Goal: Task Accomplishment & Management: Manage account settings

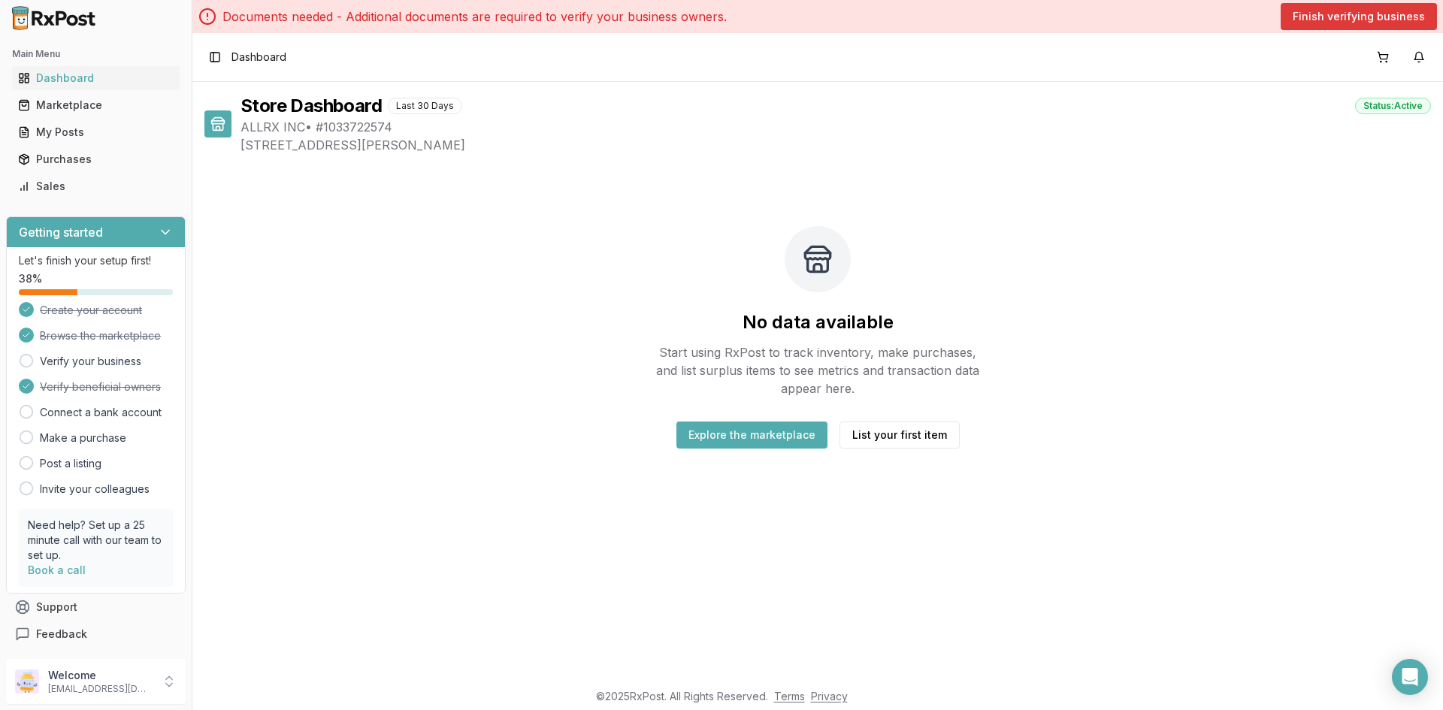
click at [1347, 20] on button "Finish verifying business" at bounding box center [1358, 16] width 156 height 27
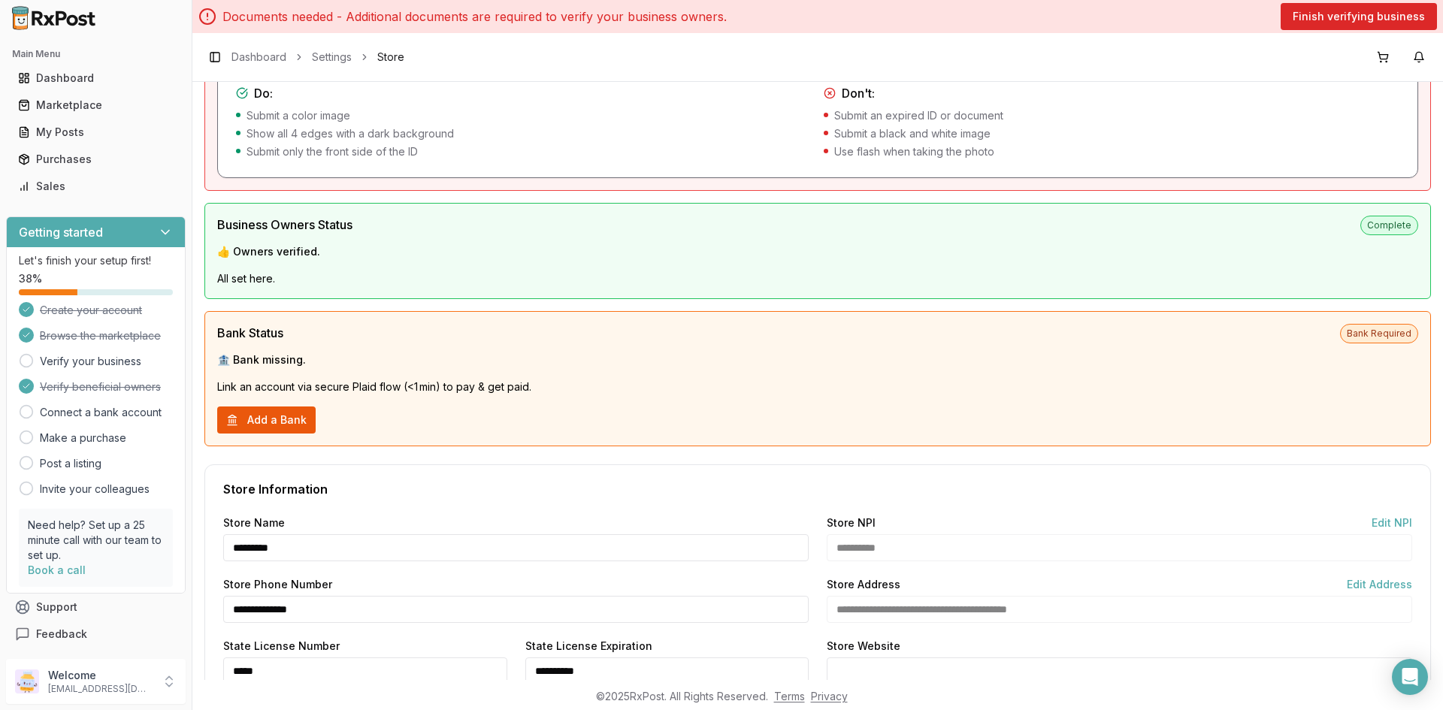
scroll to position [601, 0]
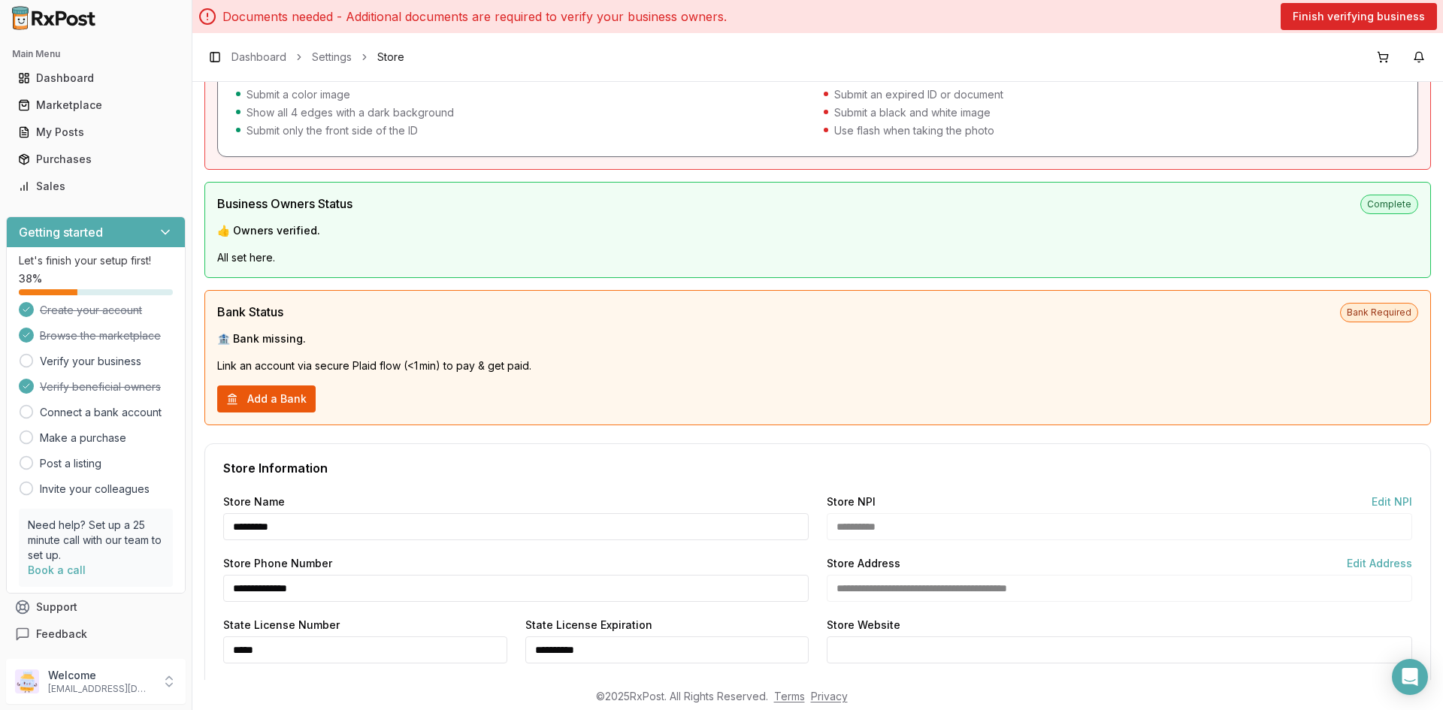
click at [255, 399] on button "Add a Bank" at bounding box center [266, 398] width 98 height 27
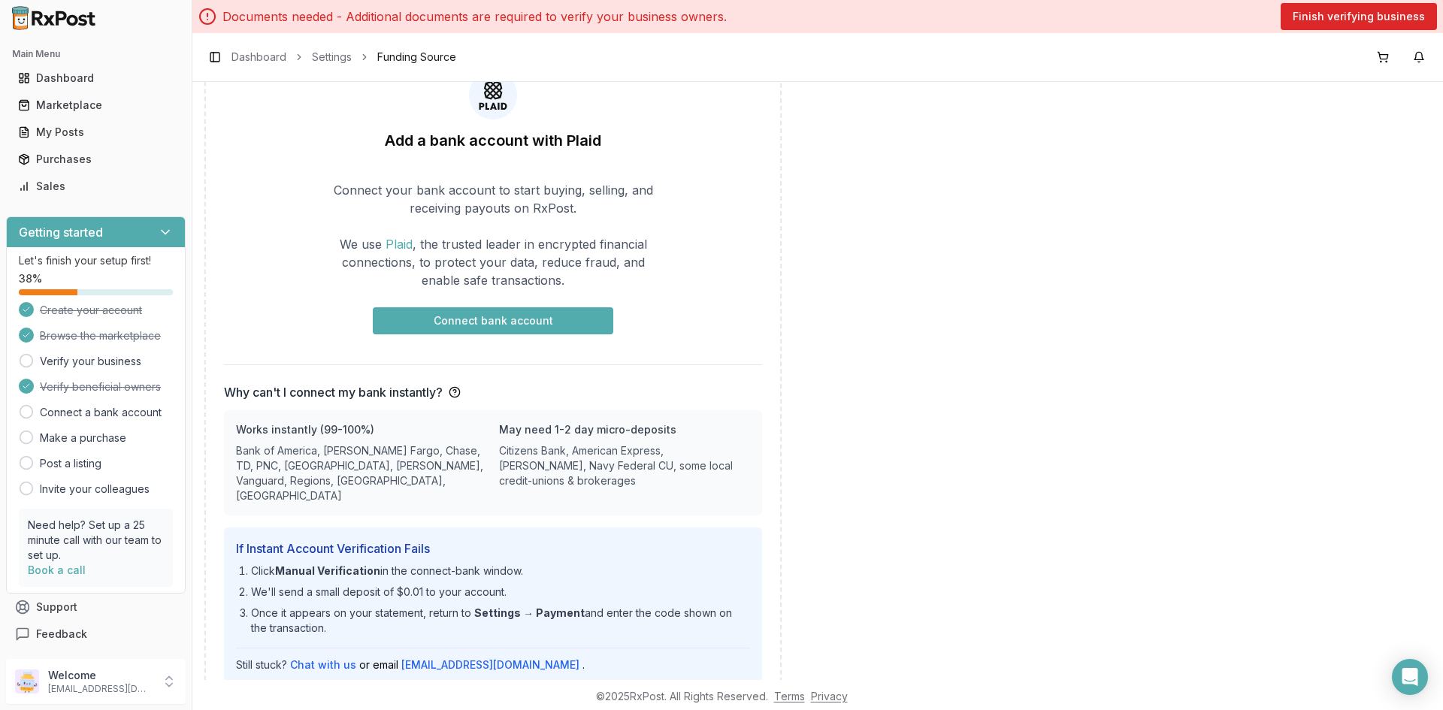
scroll to position [150, 0]
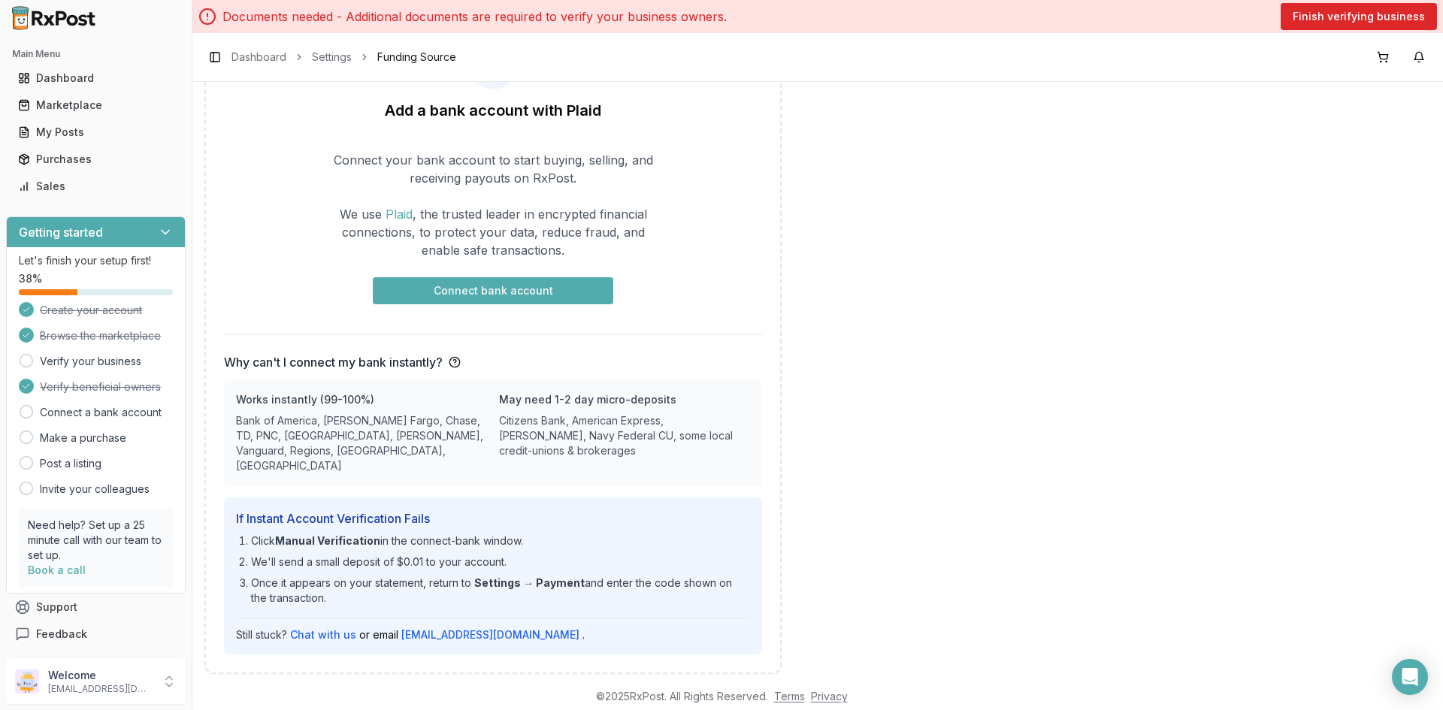
click at [546, 291] on button "Connect bank account" at bounding box center [493, 290] width 240 height 27
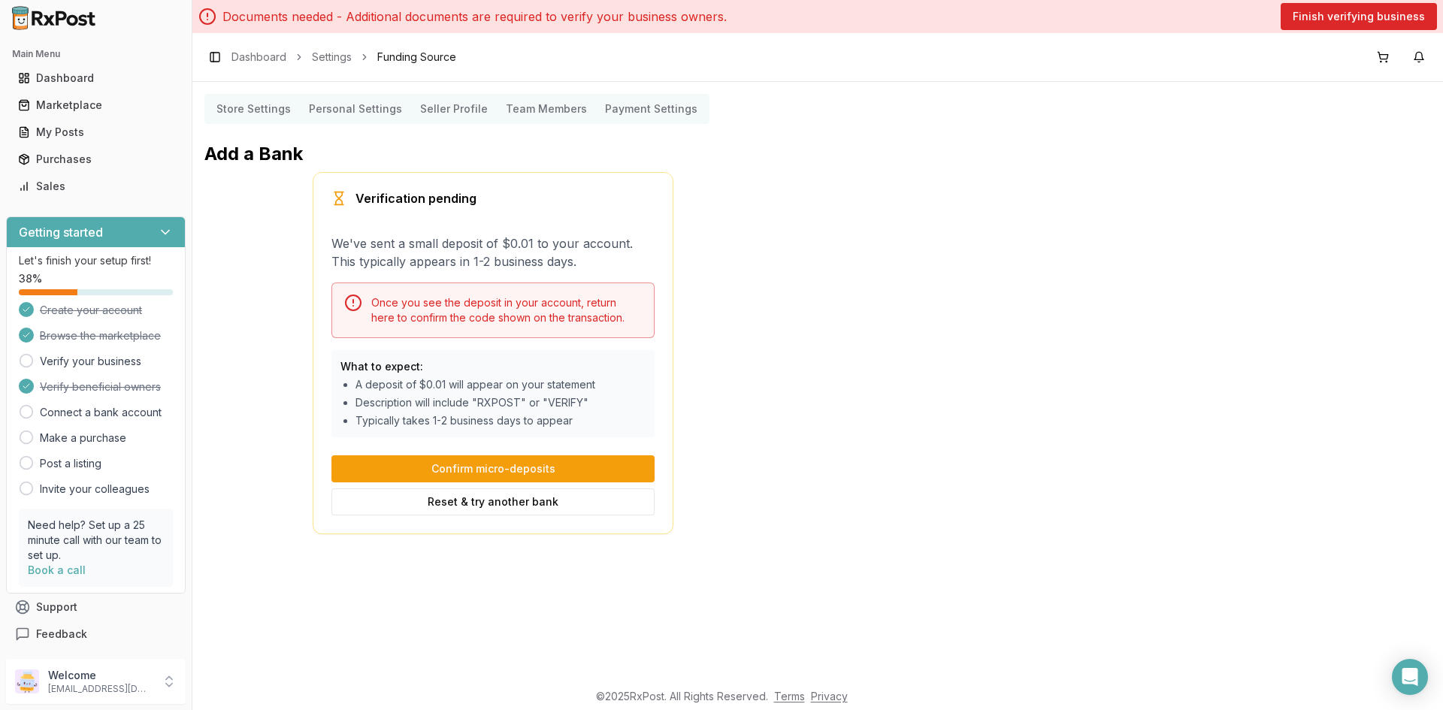
scroll to position [0, 0]
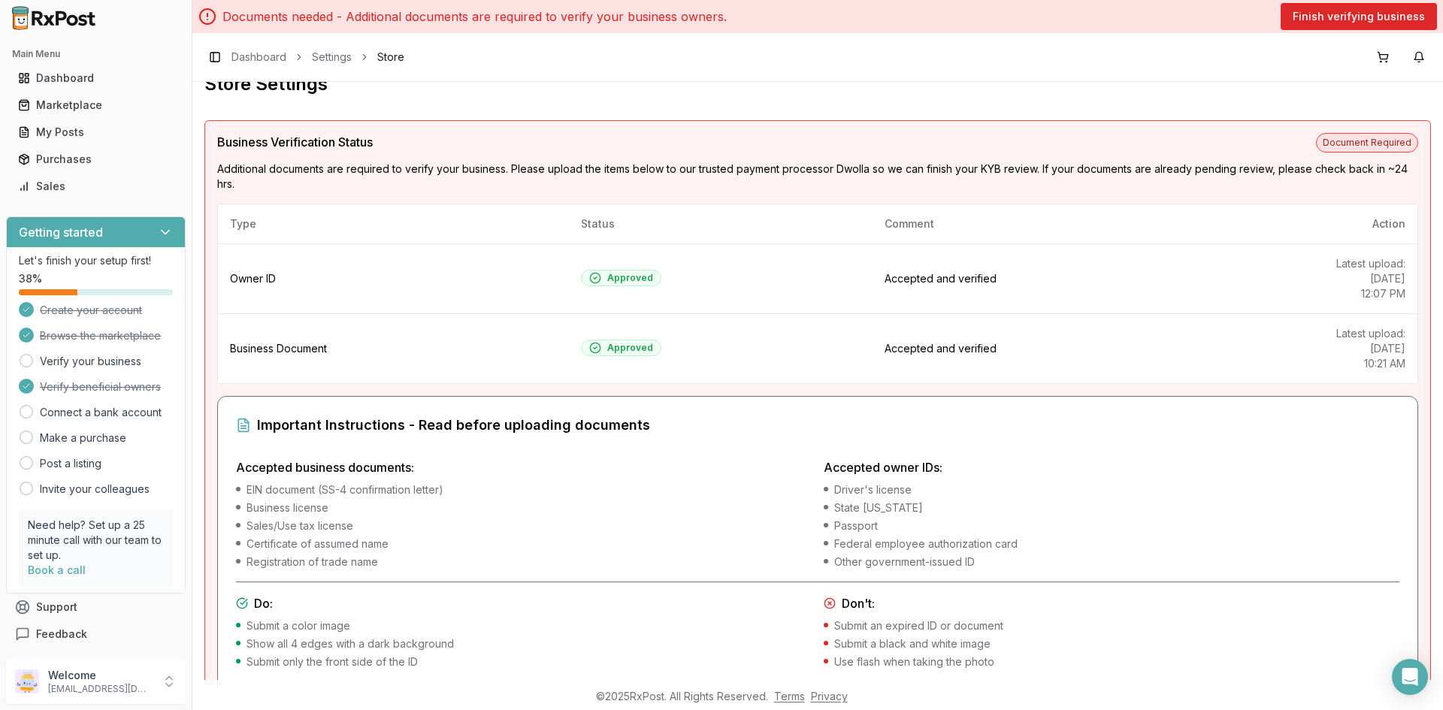
scroll to position [41, 0]
